Goal: Task Accomplishment & Management: Manage account settings

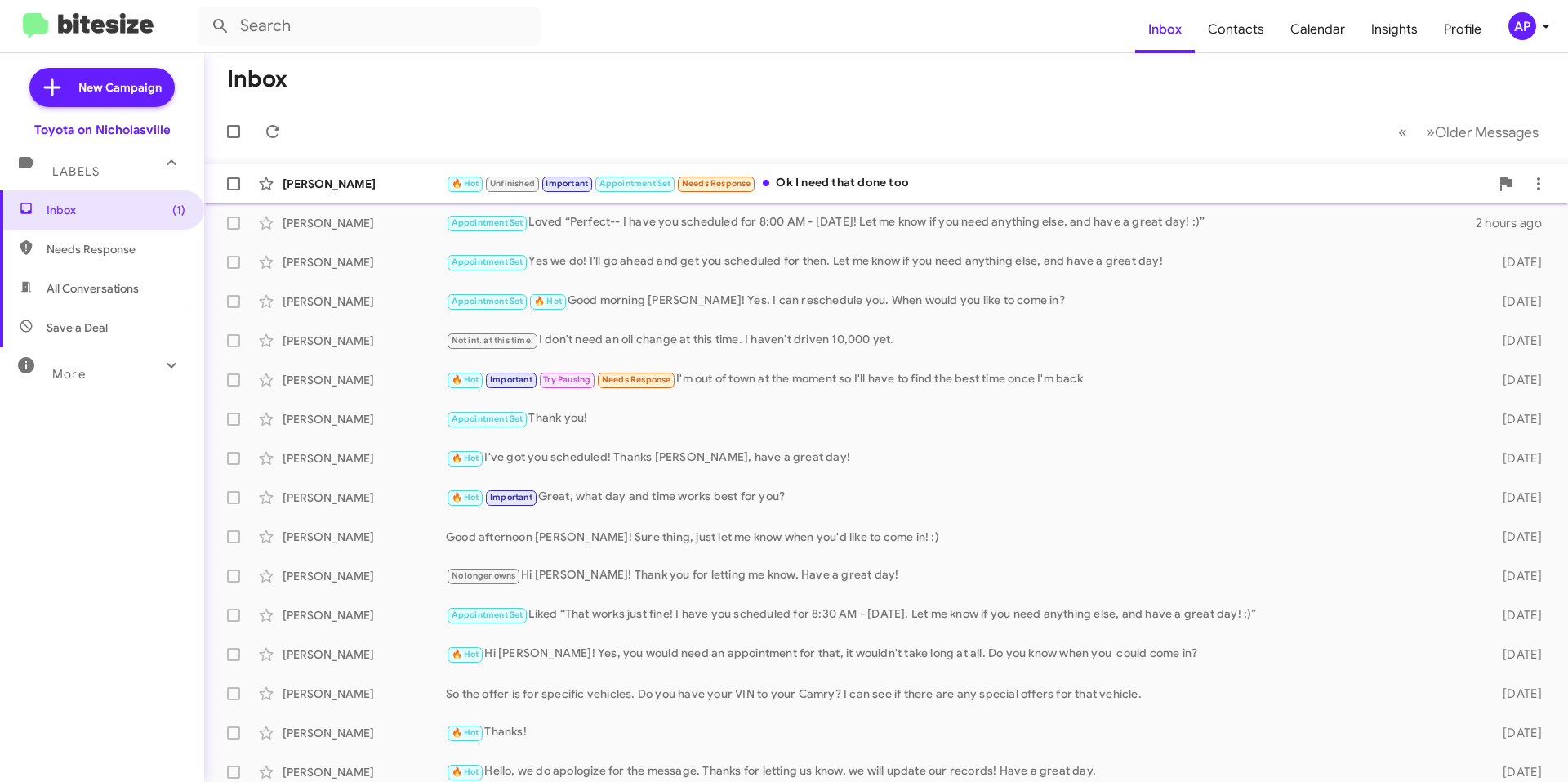
click at [956, 179] on div "🔥 Hot Unfinished Important Appointment Set Needs Response Ok I need that done t…" at bounding box center [967, 184] width 1044 height 19
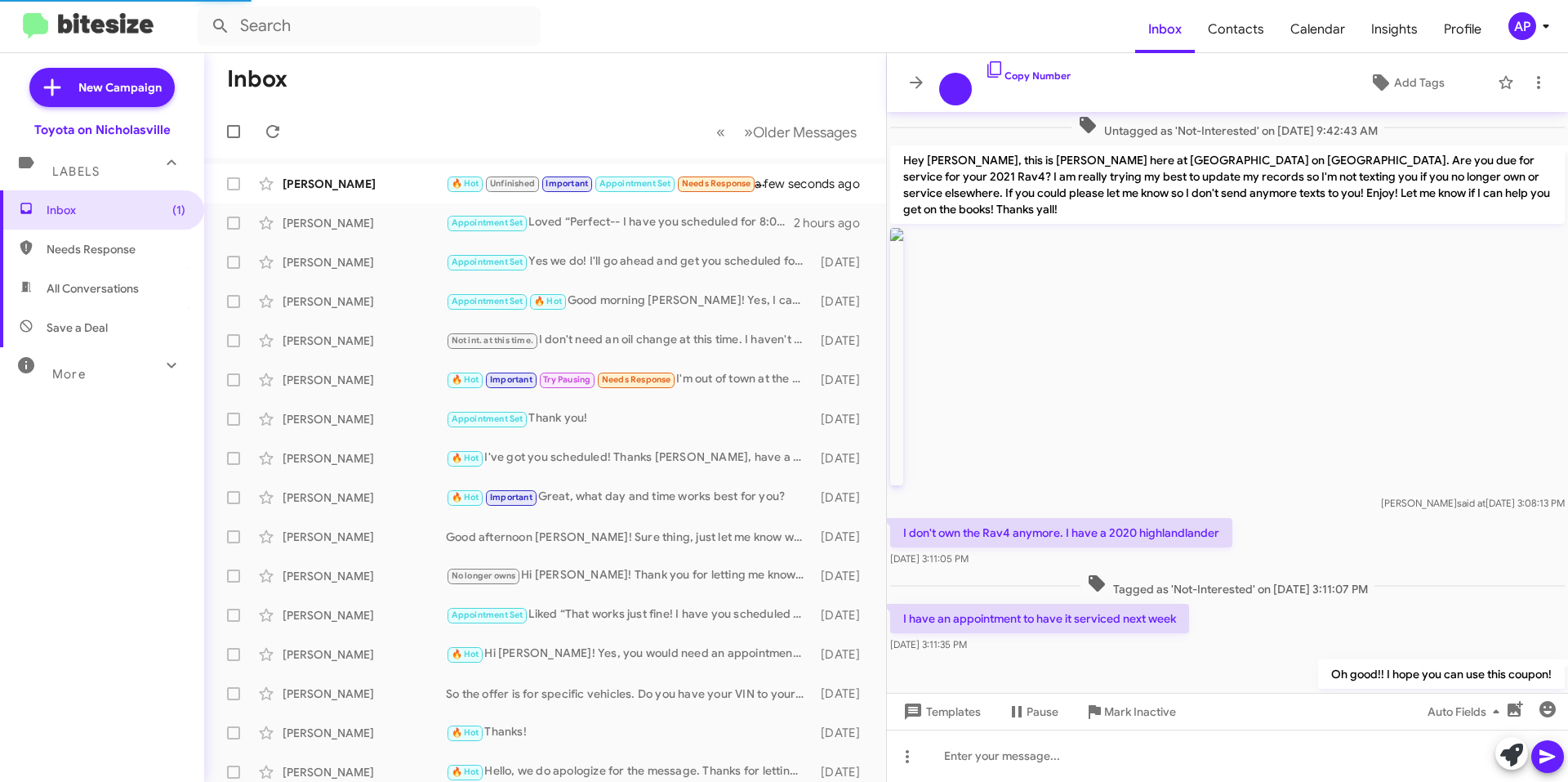
scroll to position [967, 0]
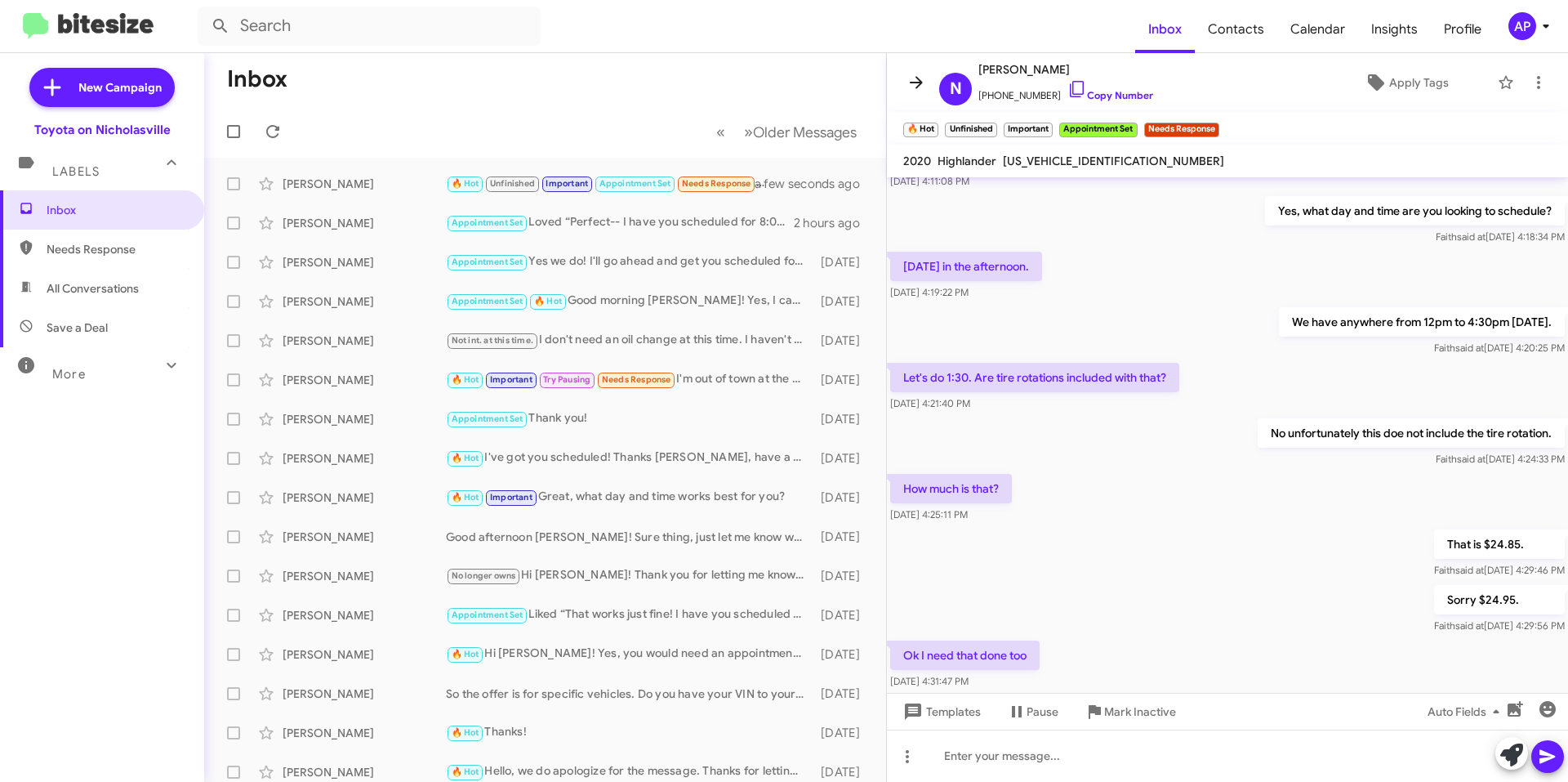
click at [921, 80] on icon at bounding box center [916, 82] width 20 height 20
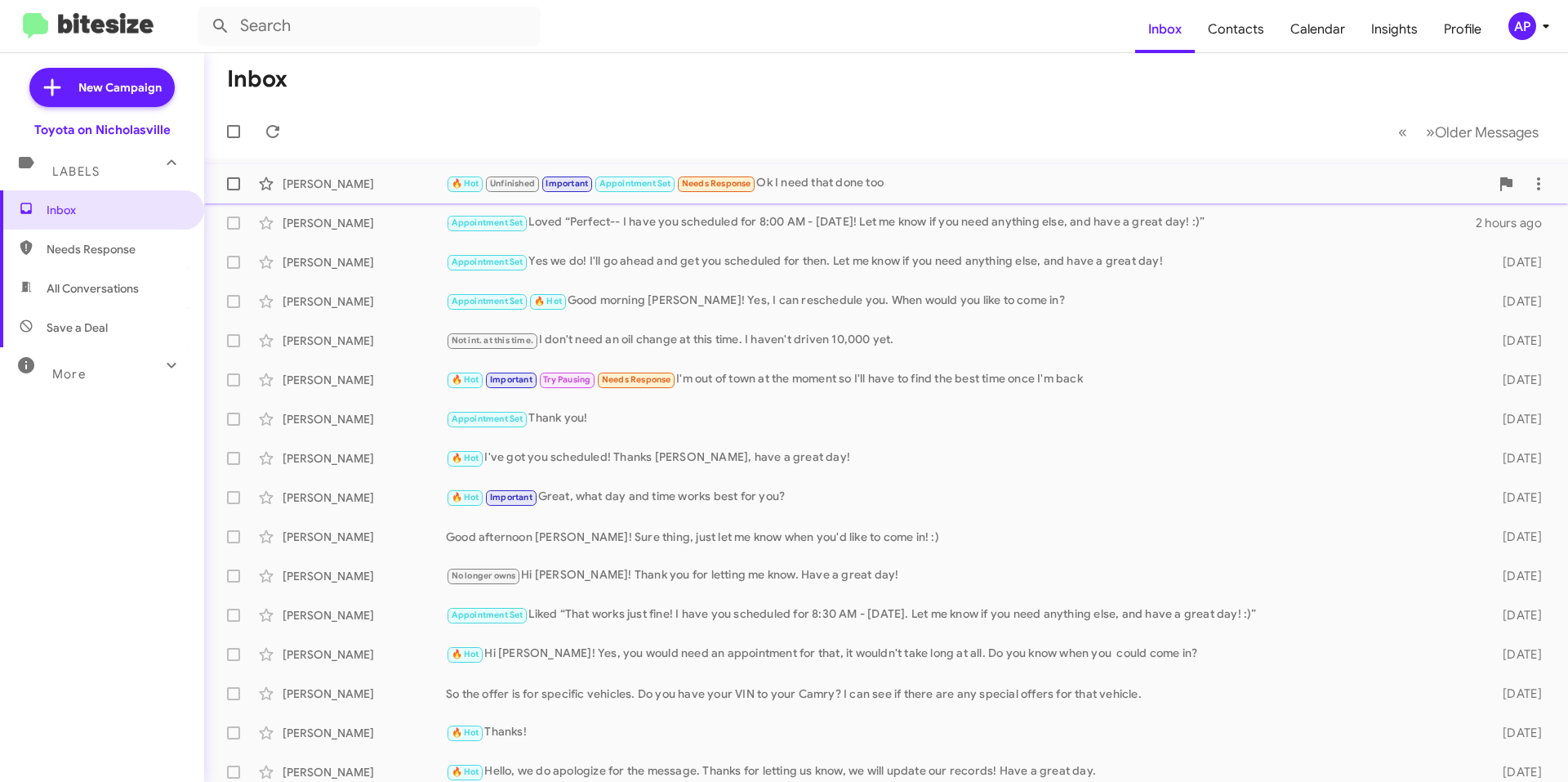
click at [229, 185] on span at bounding box center [233, 184] width 13 height 13
click at [232, 191] on input "checkbox" at bounding box center [232, 191] width 1 height 1
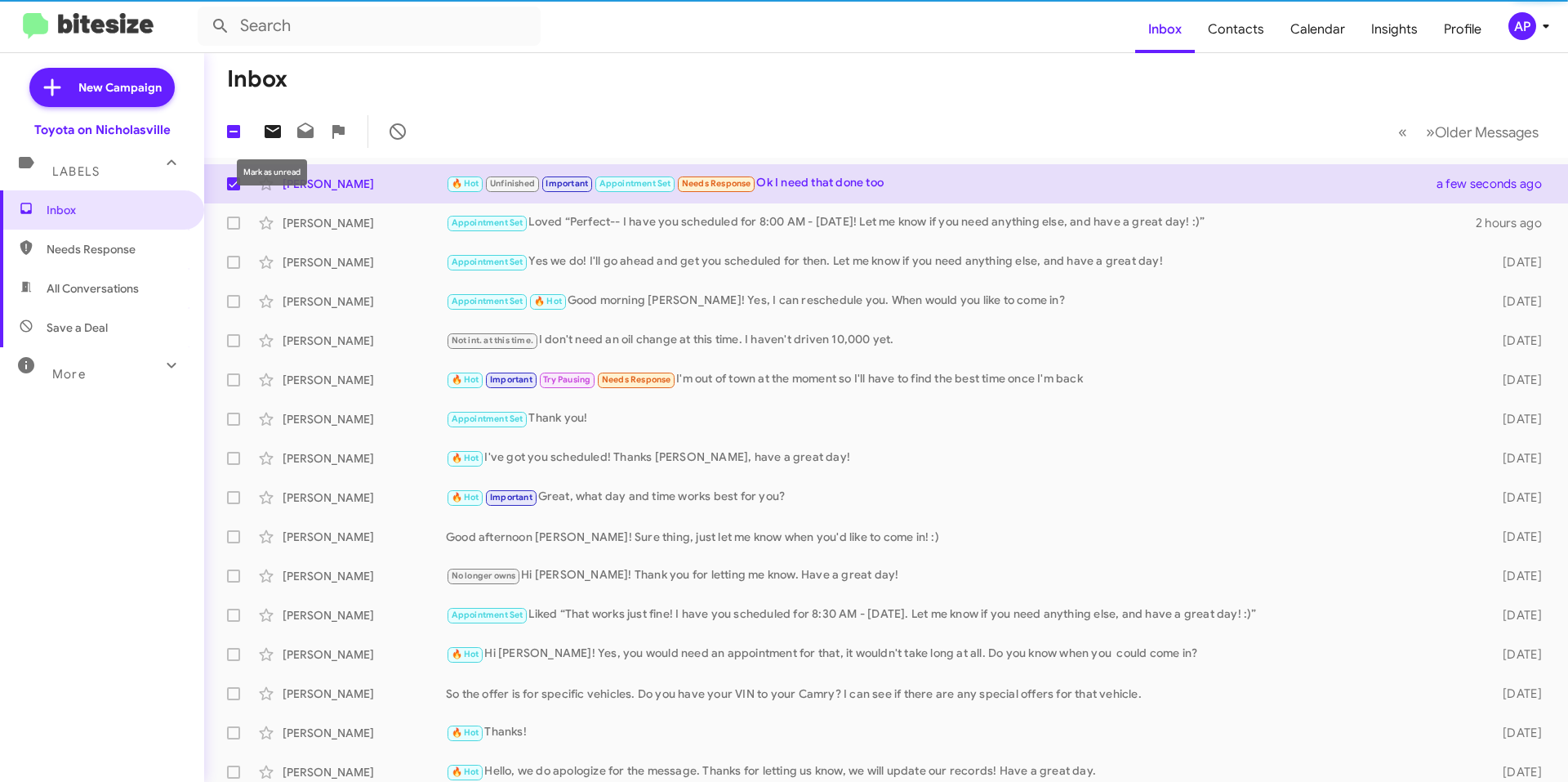
click at [282, 127] on icon at bounding box center [273, 131] width 20 height 20
click at [230, 183] on span at bounding box center [233, 184] width 13 height 13
click at [232, 191] on input "checkbox" at bounding box center [232, 191] width 1 height 1
checkbox input "false"
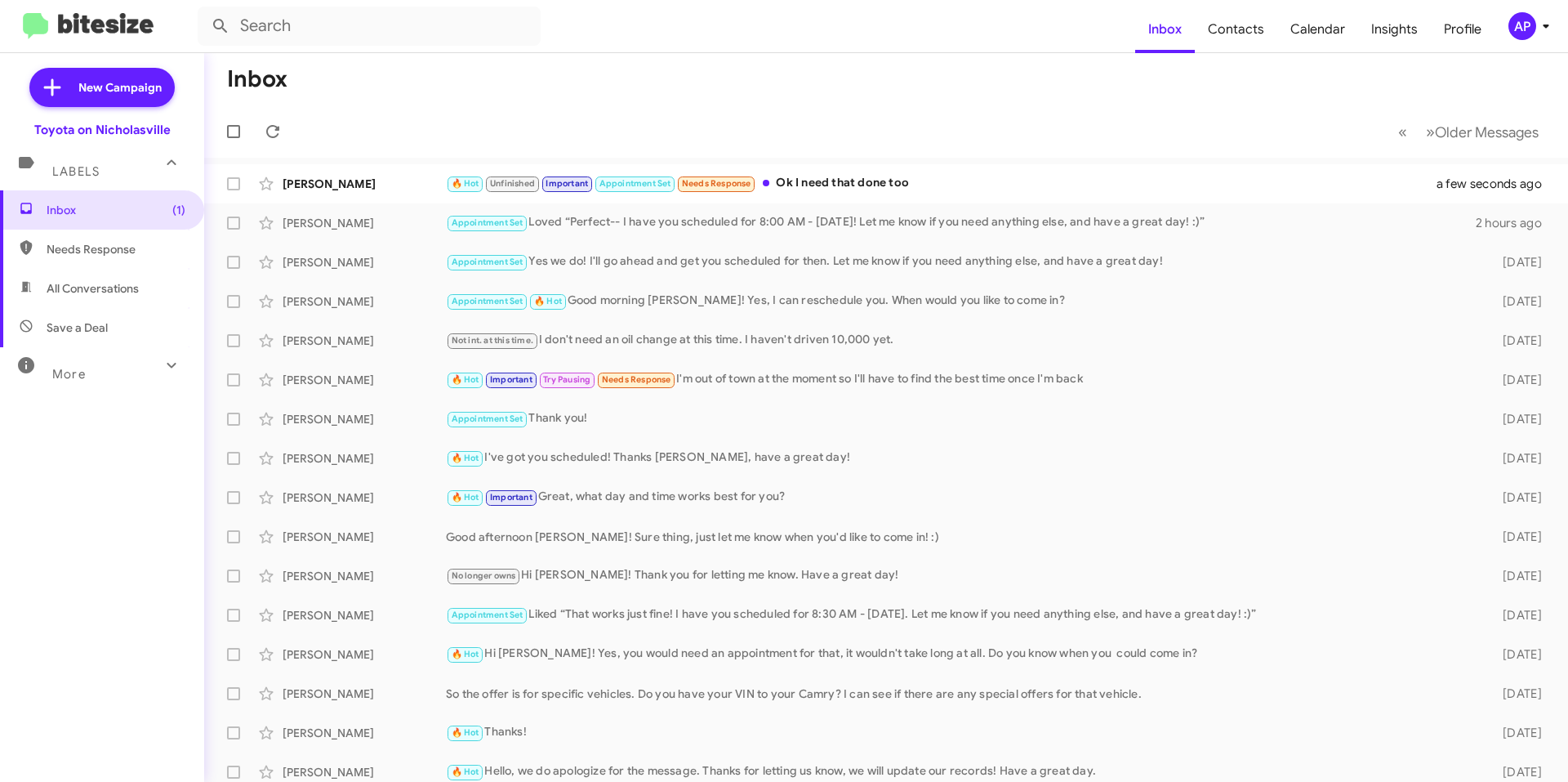
click at [670, 71] on mat-toolbar-row "Inbox" at bounding box center [886, 79] width 1364 height 52
